Goal: Information Seeking & Learning: Learn about a topic

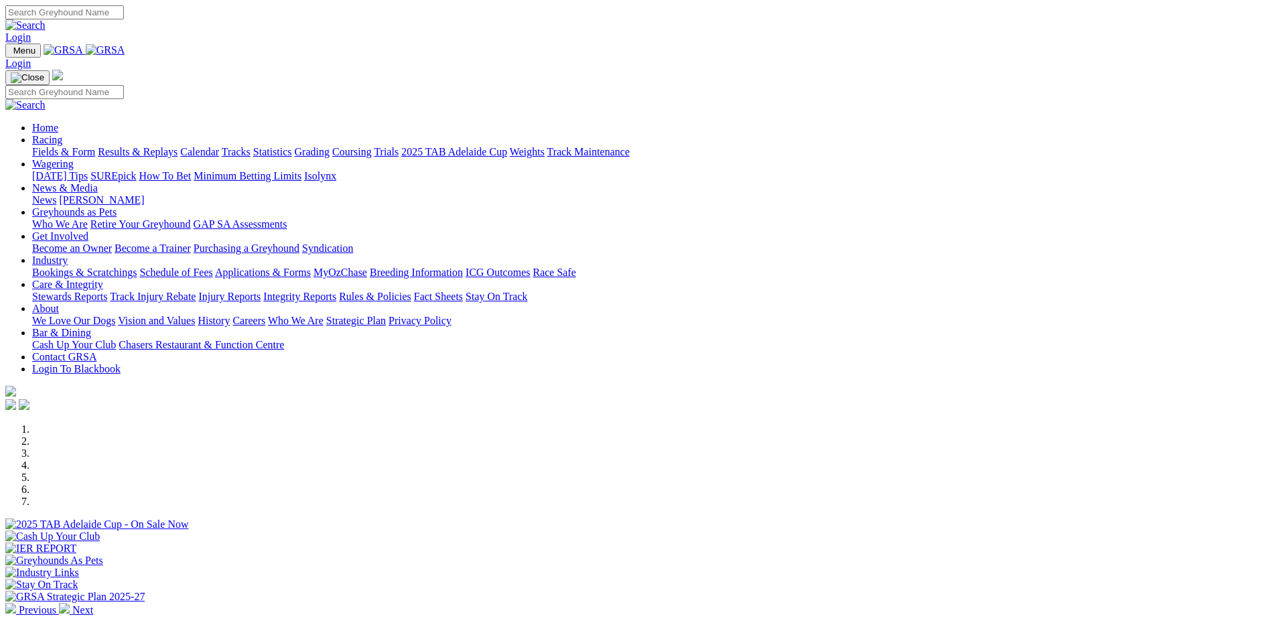
click at [68, 255] on link "Industry" at bounding box center [50, 260] width 36 height 11
click at [70, 603] on img at bounding box center [64, 608] width 11 height 11
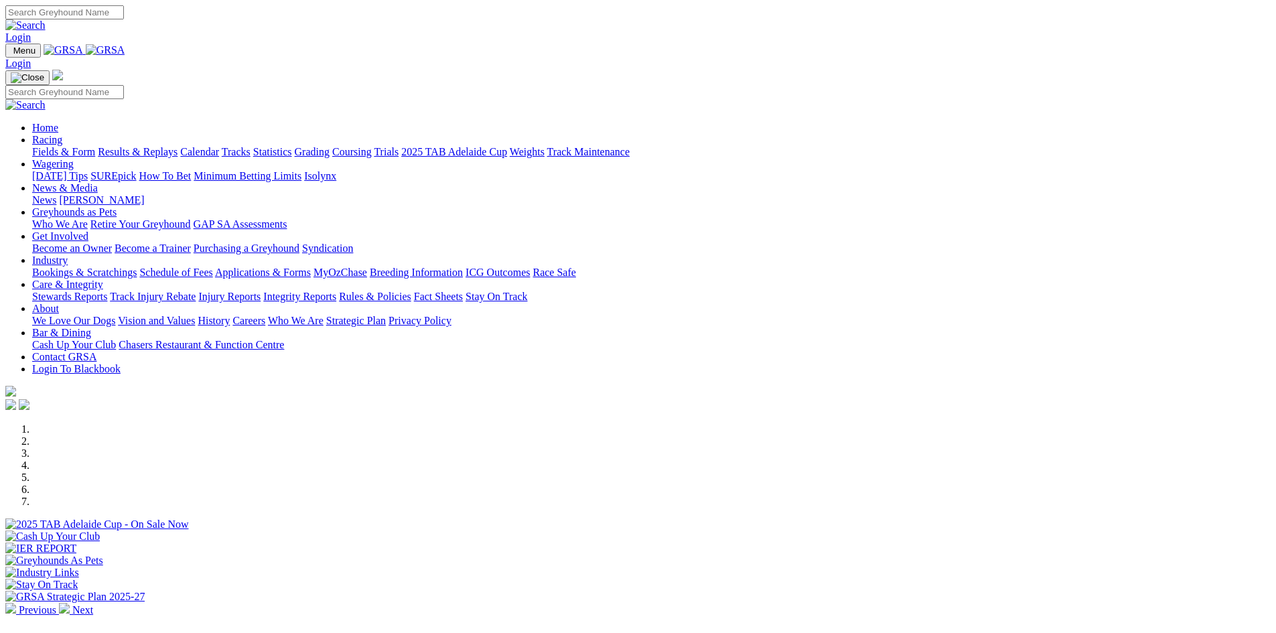
click at [70, 603] on img at bounding box center [64, 608] width 11 height 11
click at [68, 255] on link "Industry" at bounding box center [50, 260] width 36 height 11
click at [62, 134] on link "Racing" at bounding box center [47, 139] width 30 height 11
click at [74, 158] on link "Wagering" at bounding box center [53, 163] width 42 height 11
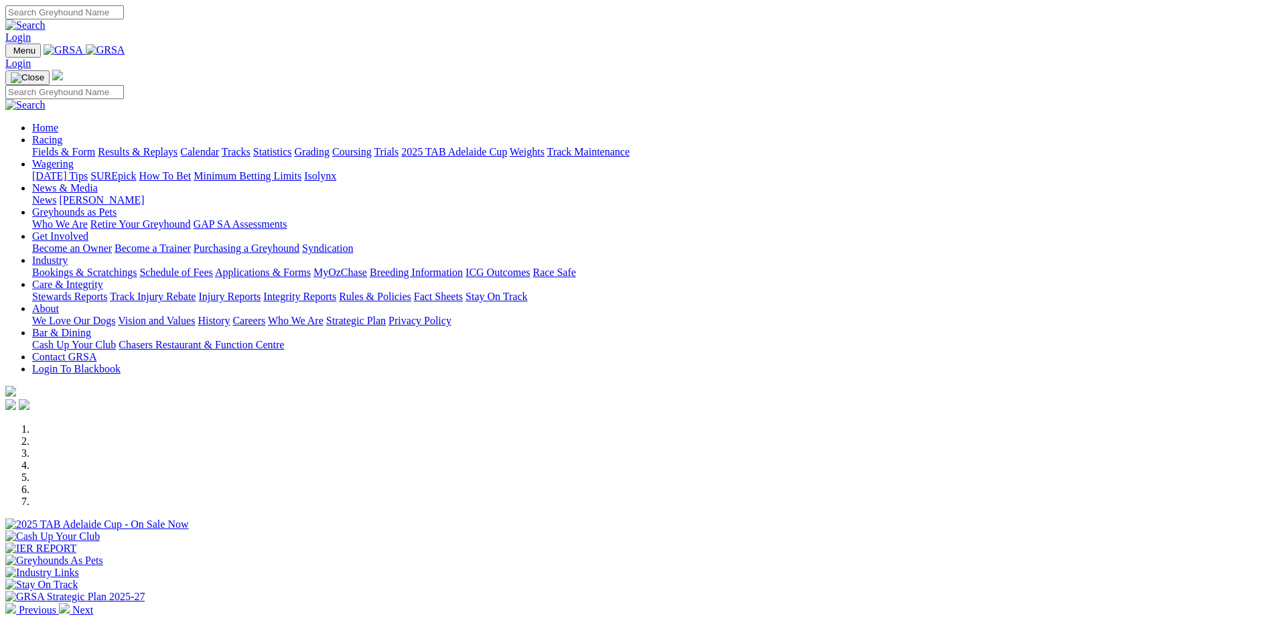
click at [98, 182] on link "News & Media" at bounding box center [65, 187] width 66 height 11
click at [117, 206] on link "Greyhounds as Pets" at bounding box center [74, 211] width 84 height 11
click at [88, 230] on link "Get Involved" at bounding box center [60, 235] width 56 height 11
click at [103, 279] on link "Care & Integrity" at bounding box center [67, 284] width 71 height 11
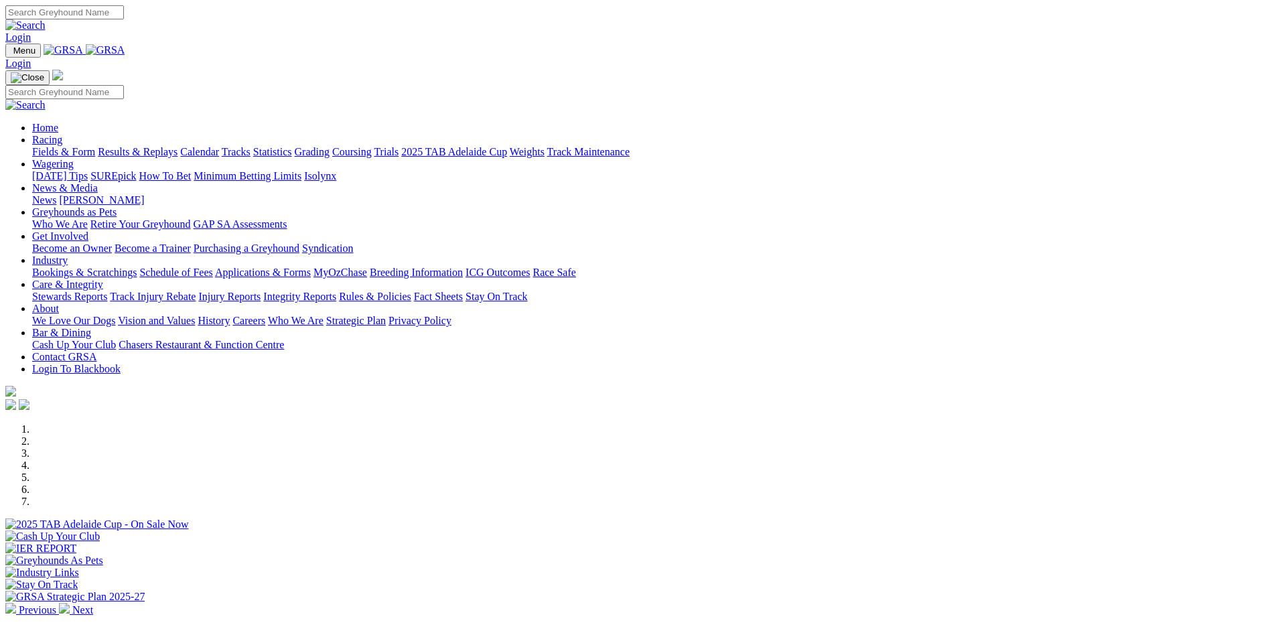
click at [103, 279] on link "Care & Integrity" at bounding box center [67, 284] width 71 height 11
click at [411, 291] on link "Rules & Policies" at bounding box center [375, 296] width 72 height 11
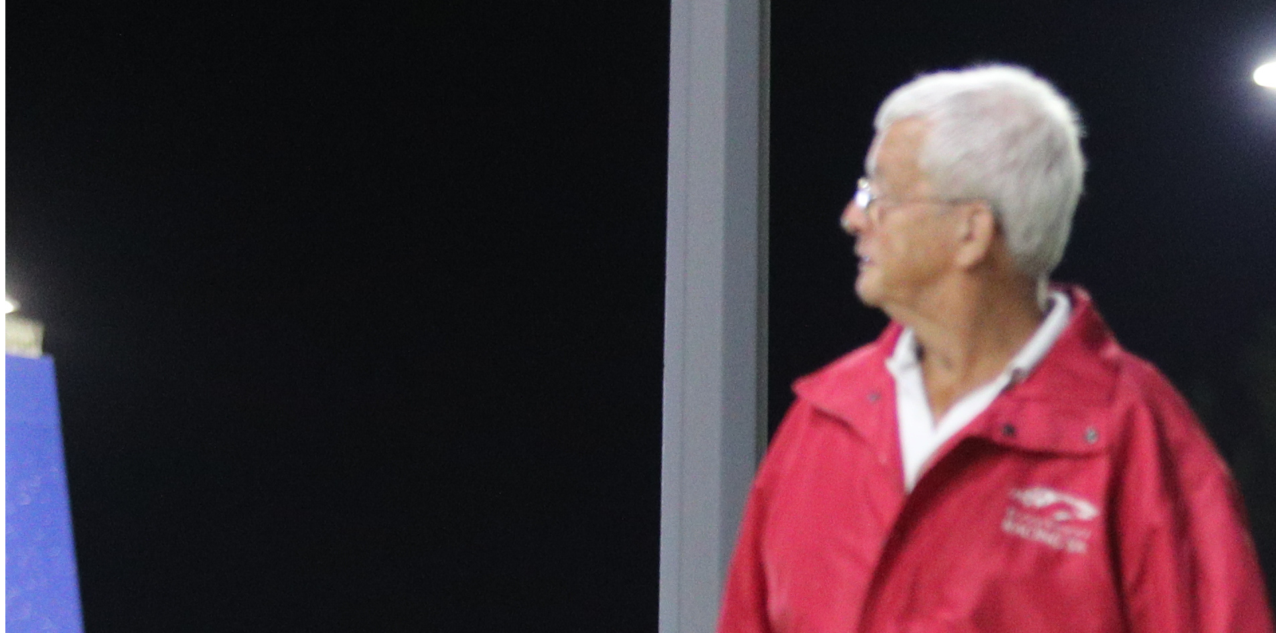
scroll to position [737, 0]
